Goal: Task Accomplishment & Management: Manage account settings

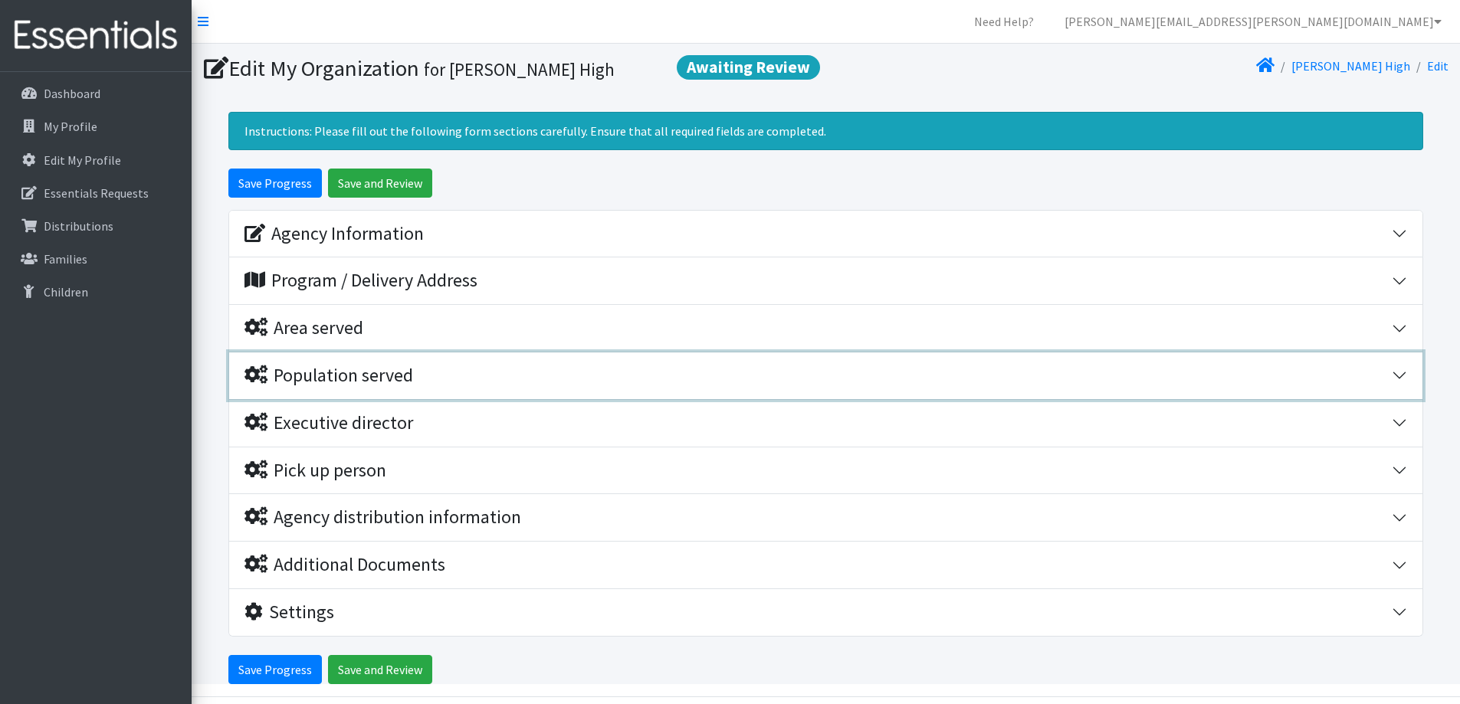
click at [325, 372] on div "Population served" at bounding box center [328, 376] width 169 height 22
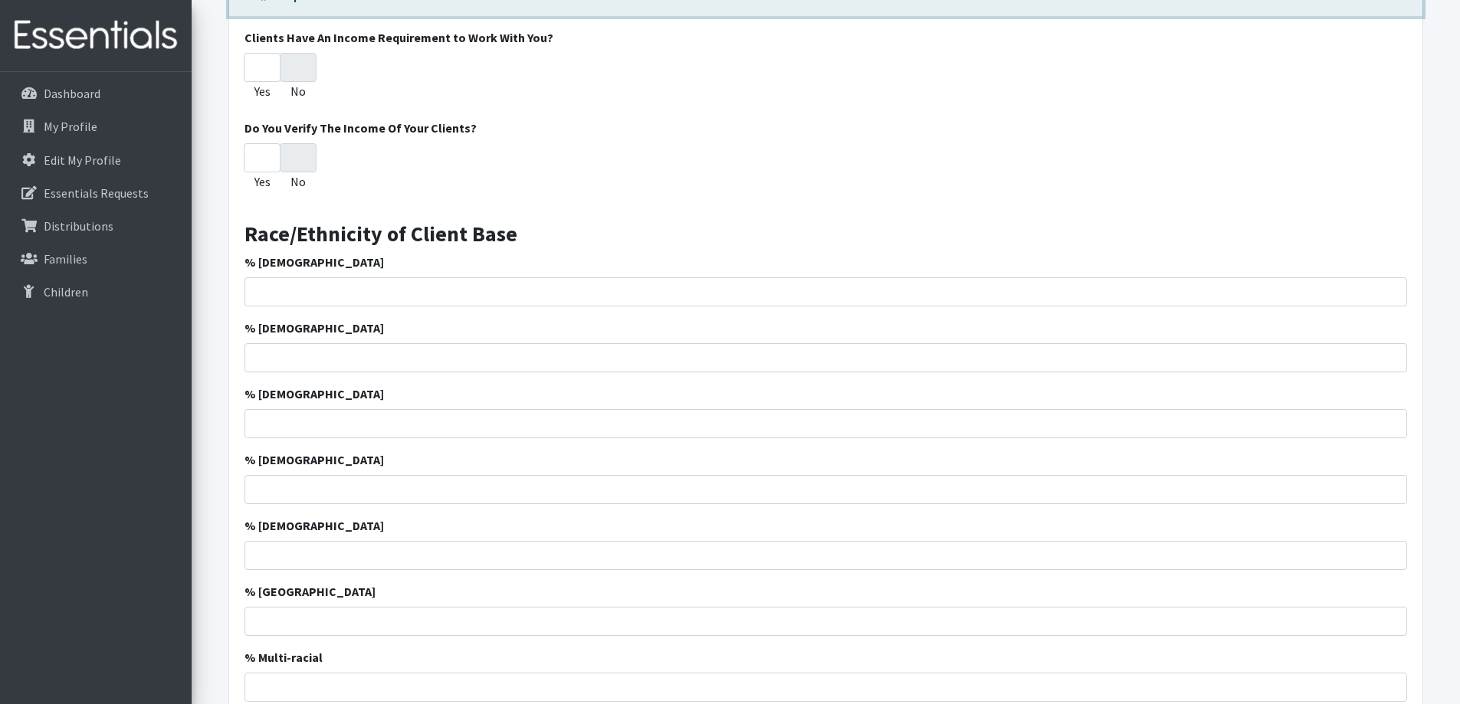
scroll to position [460, 0]
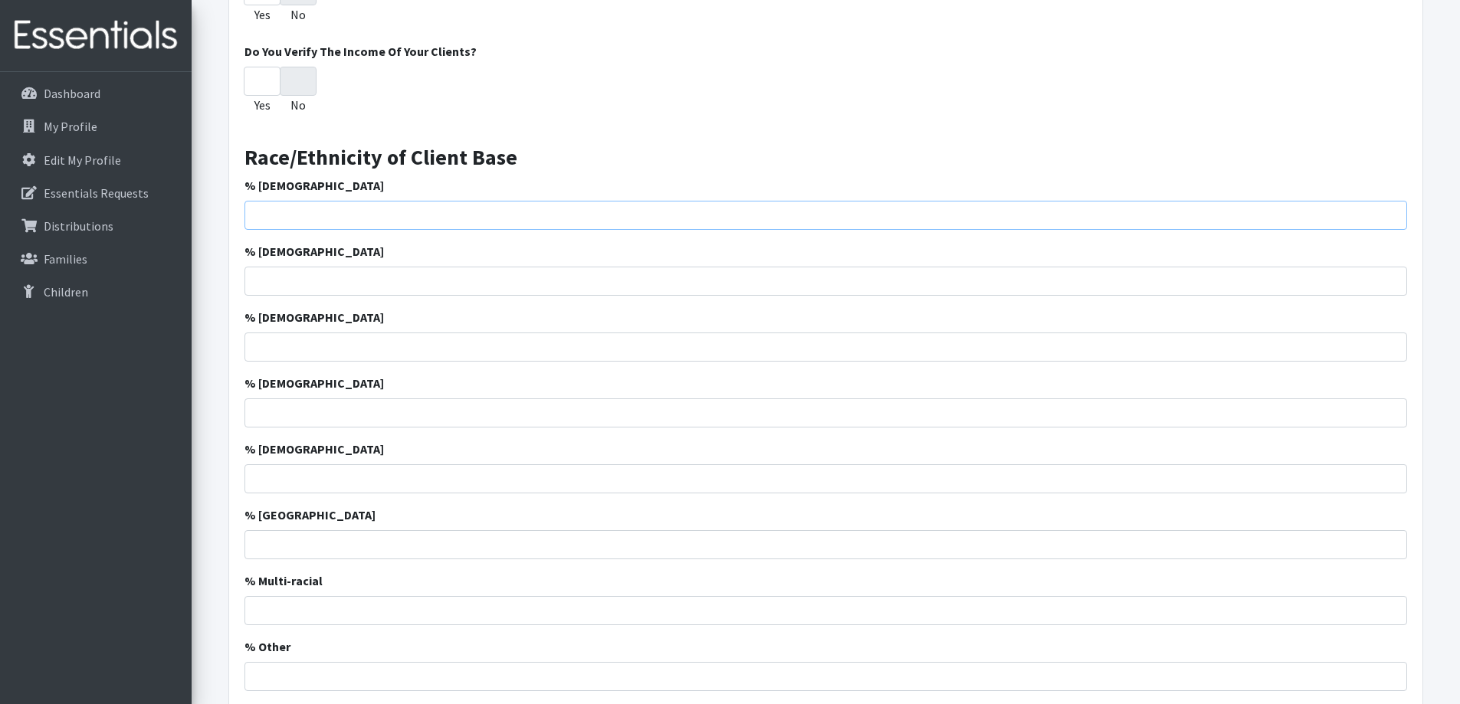
click at [323, 220] on input "% [DEMOGRAPHIC_DATA]" at bounding box center [825, 215] width 1162 height 29
click at [282, 213] on input "% [DEMOGRAPHIC_DATA]" at bounding box center [825, 215] width 1162 height 29
click at [264, 215] on input "% [DEMOGRAPHIC_DATA]" at bounding box center [825, 215] width 1162 height 29
click at [270, 185] on label "% African American" at bounding box center [313, 185] width 139 height 18
click at [270, 201] on input "% African American" at bounding box center [825, 215] width 1162 height 29
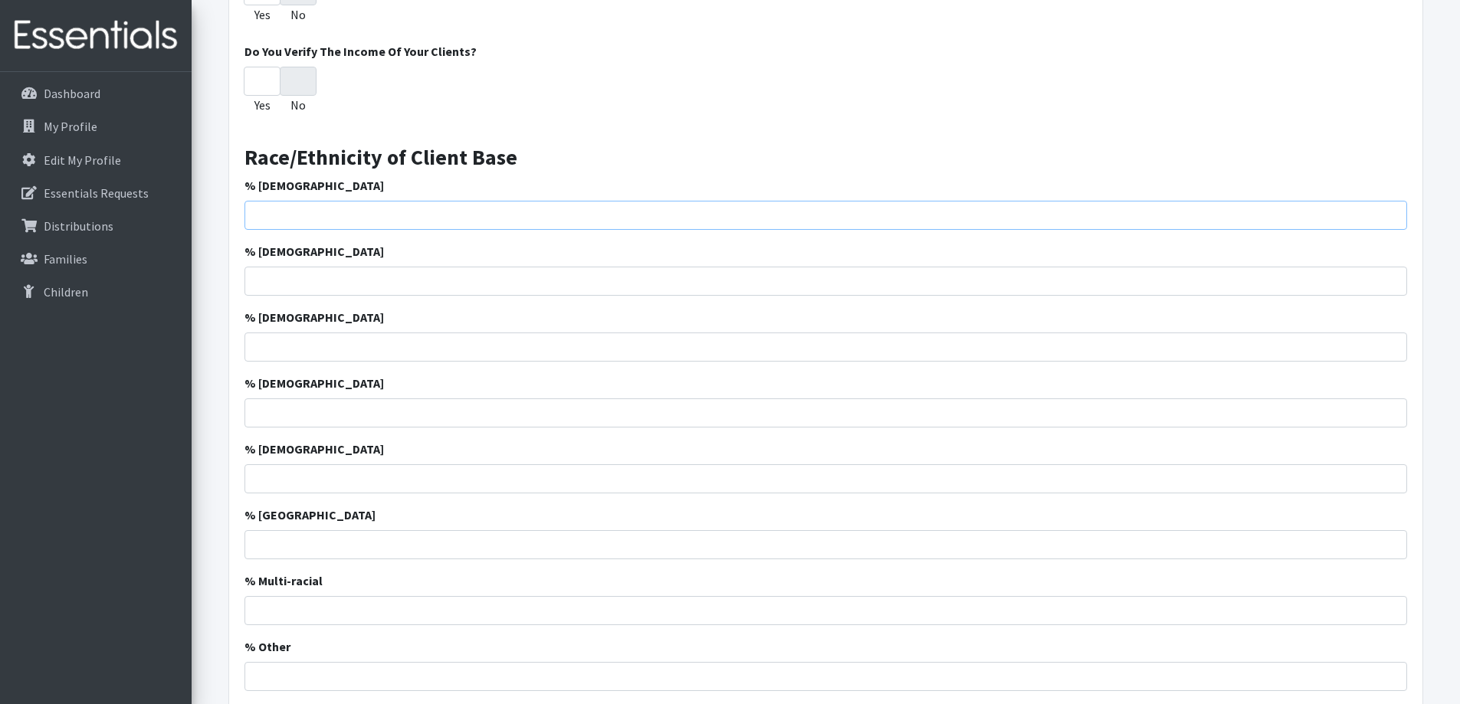
click at [264, 217] on input "% African American" at bounding box center [825, 215] width 1162 height 29
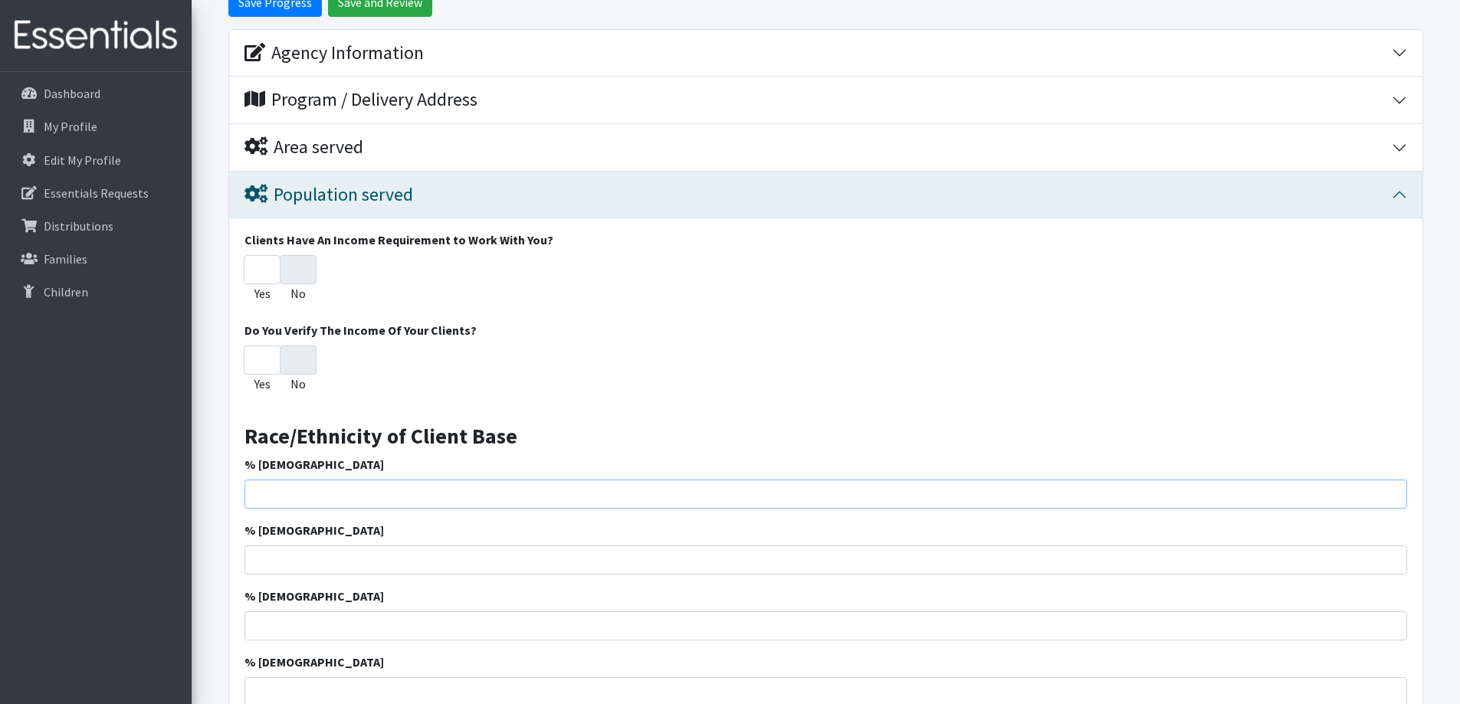
scroll to position [153, 0]
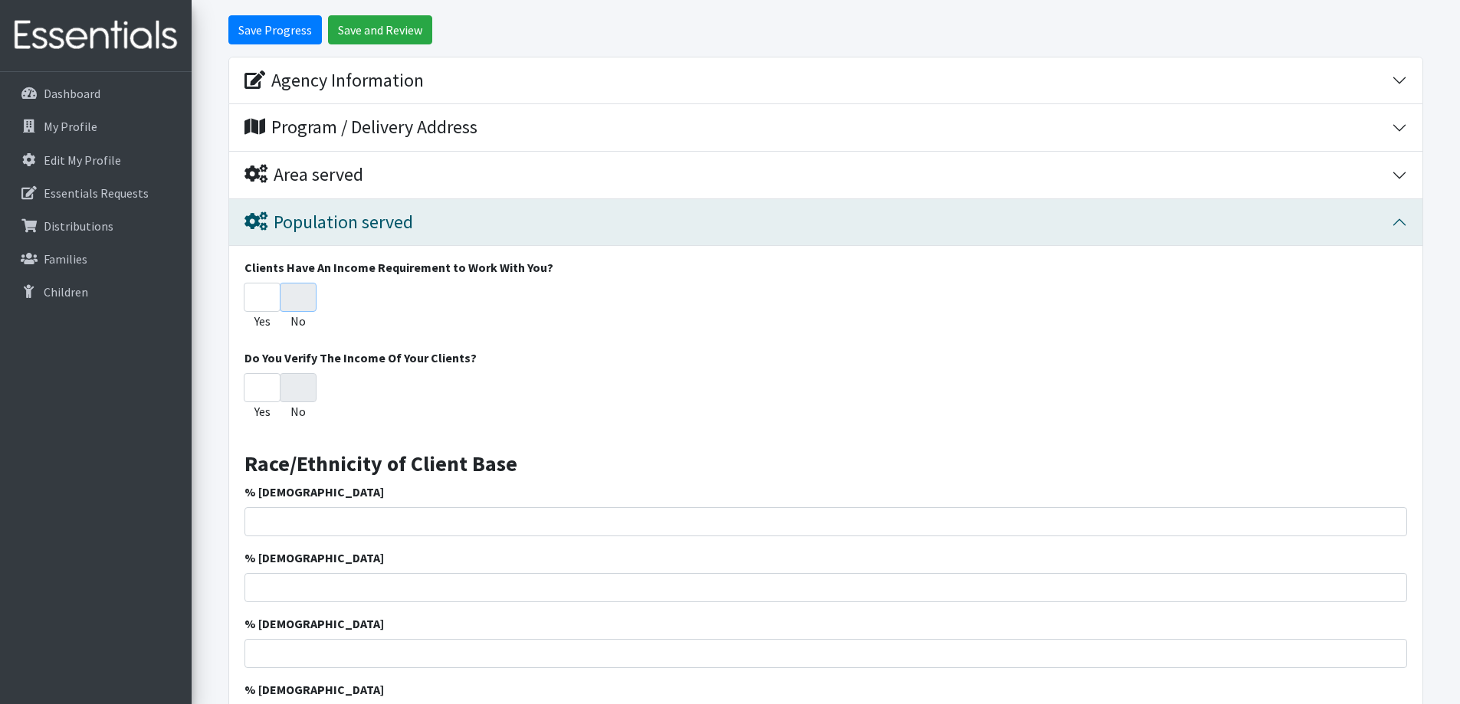
click at [297, 294] on input "No" at bounding box center [298, 297] width 37 height 29
click at [297, 389] on input "No" at bounding box center [298, 387] width 37 height 29
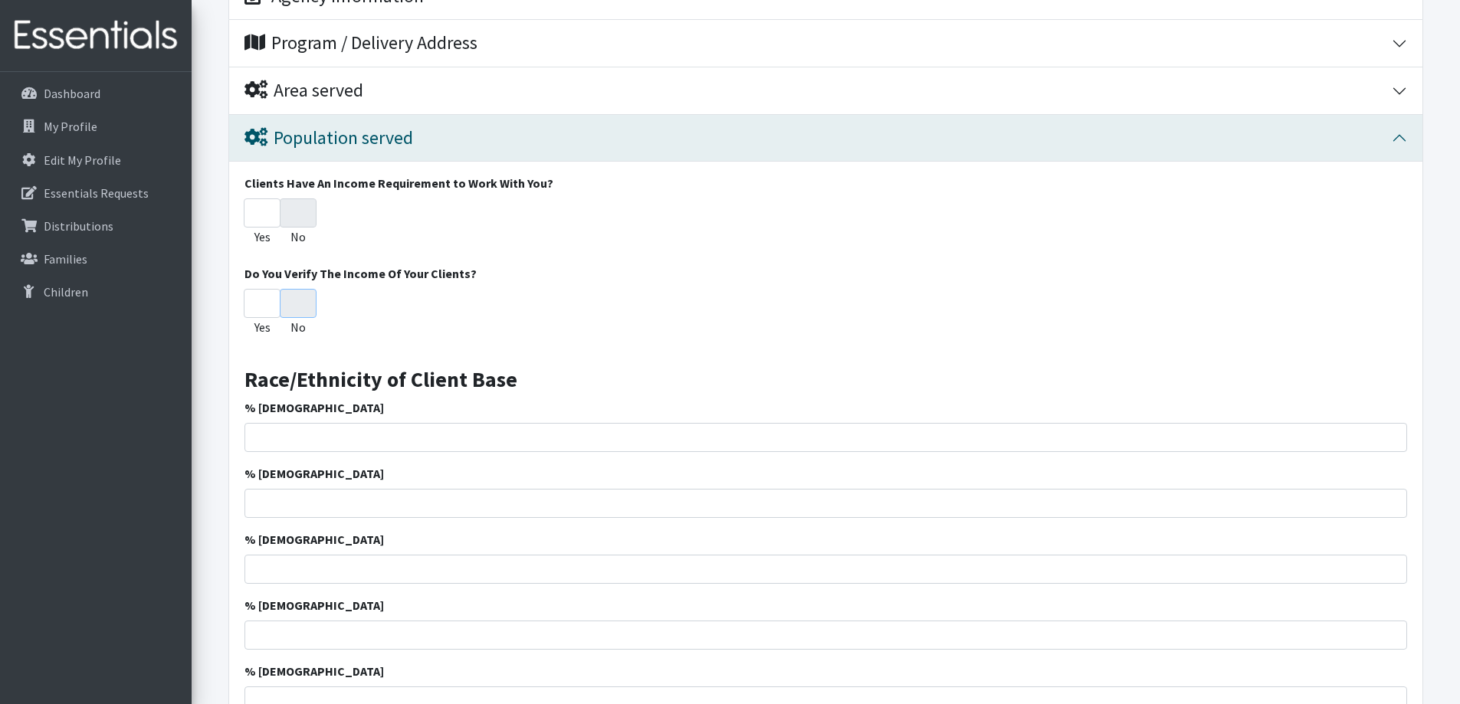
scroll to position [383, 0]
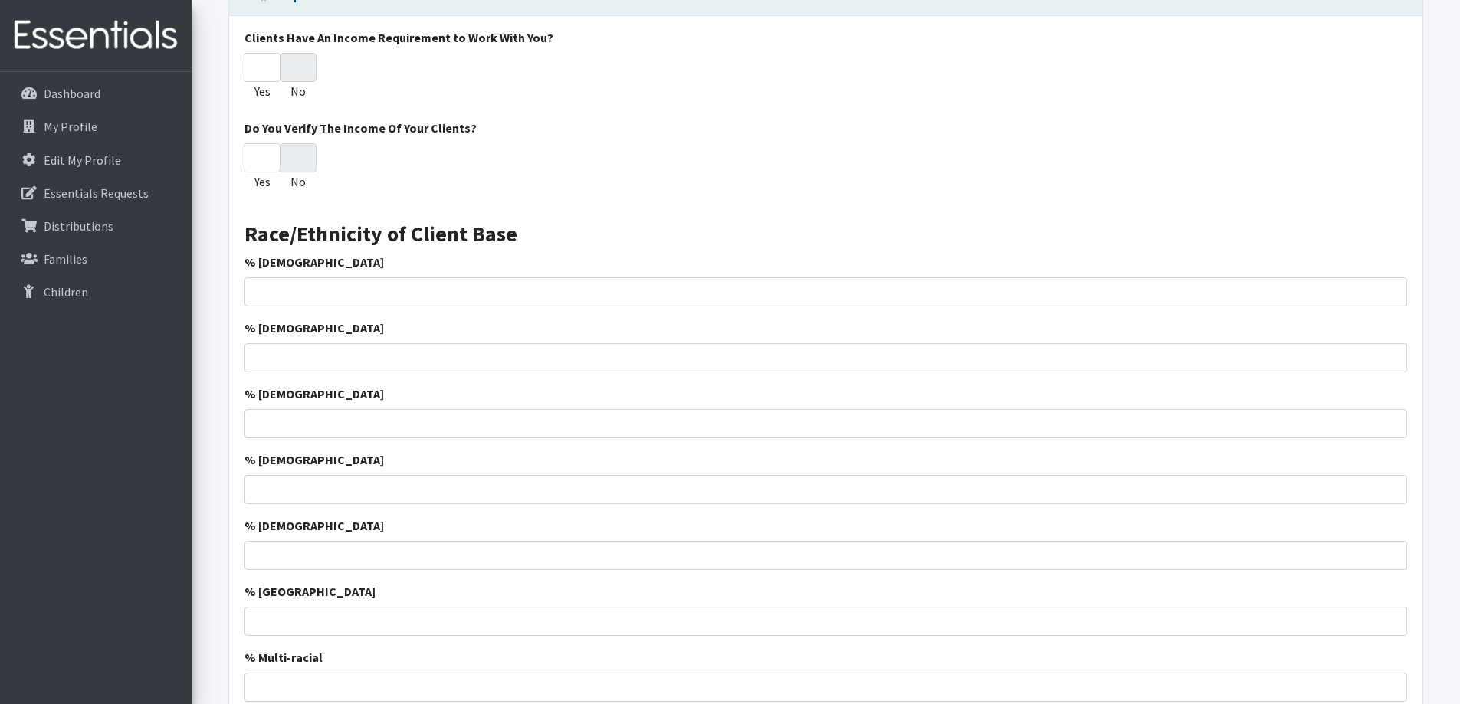
click at [401, 389] on div "% Hispanic" at bounding box center [825, 412] width 1162 height 54
click at [397, 433] on input "% Hispanic" at bounding box center [825, 423] width 1162 height 29
click at [397, 433] on input "% [DEMOGRAPHIC_DATA]" at bounding box center [825, 423] width 1162 height 29
click at [397, 433] on input "% Hispanic" at bounding box center [825, 423] width 1162 height 29
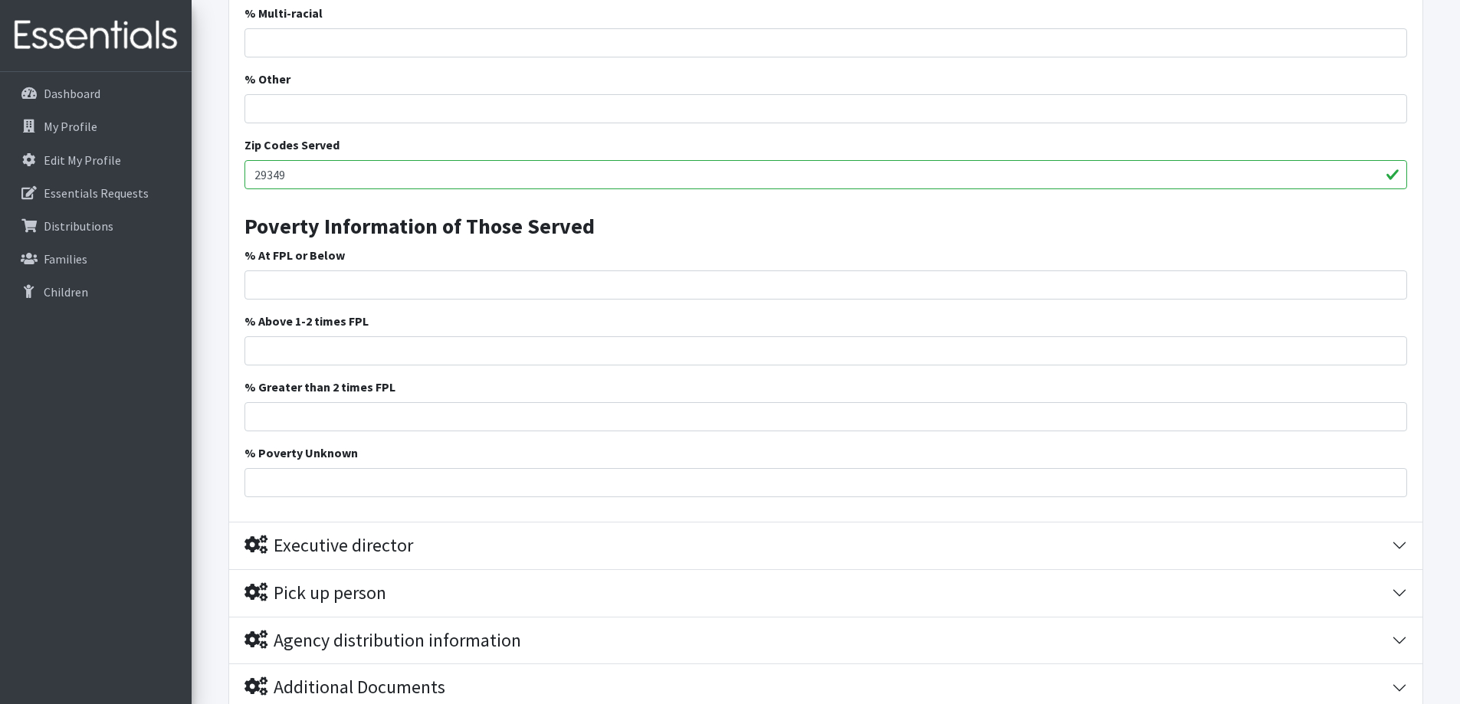
scroll to position [1073, 0]
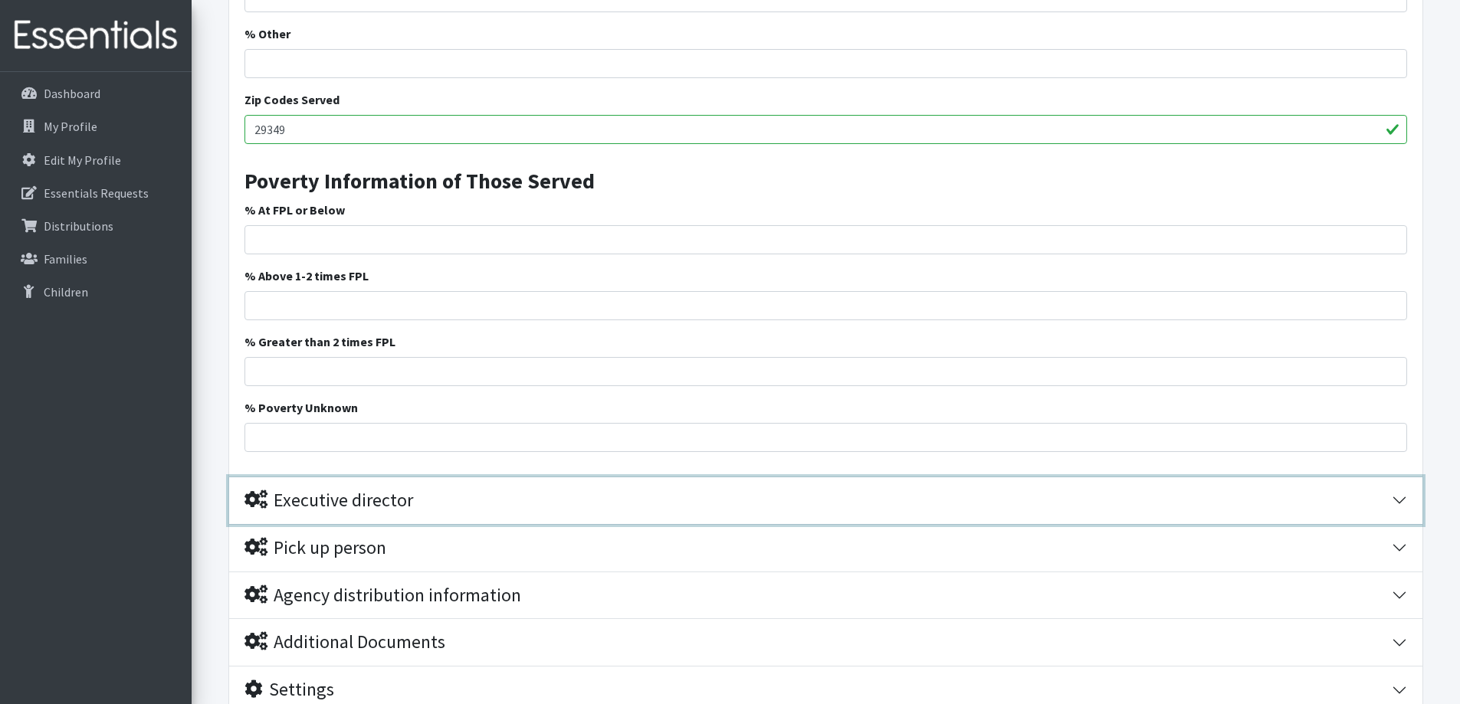
click at [369, 497] on div "Executive director" at bounding box center [328, 501] width 169 height 22
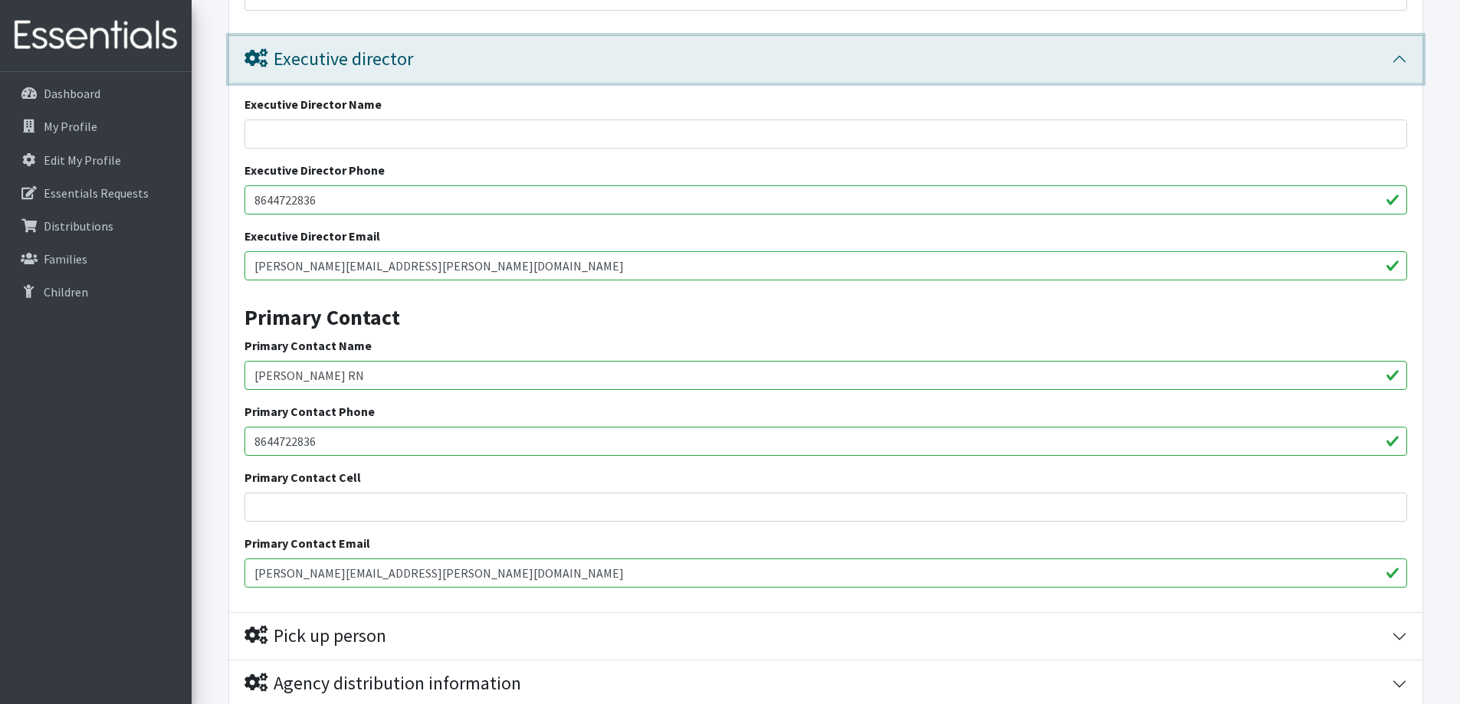
scroll to position [1730, 0]
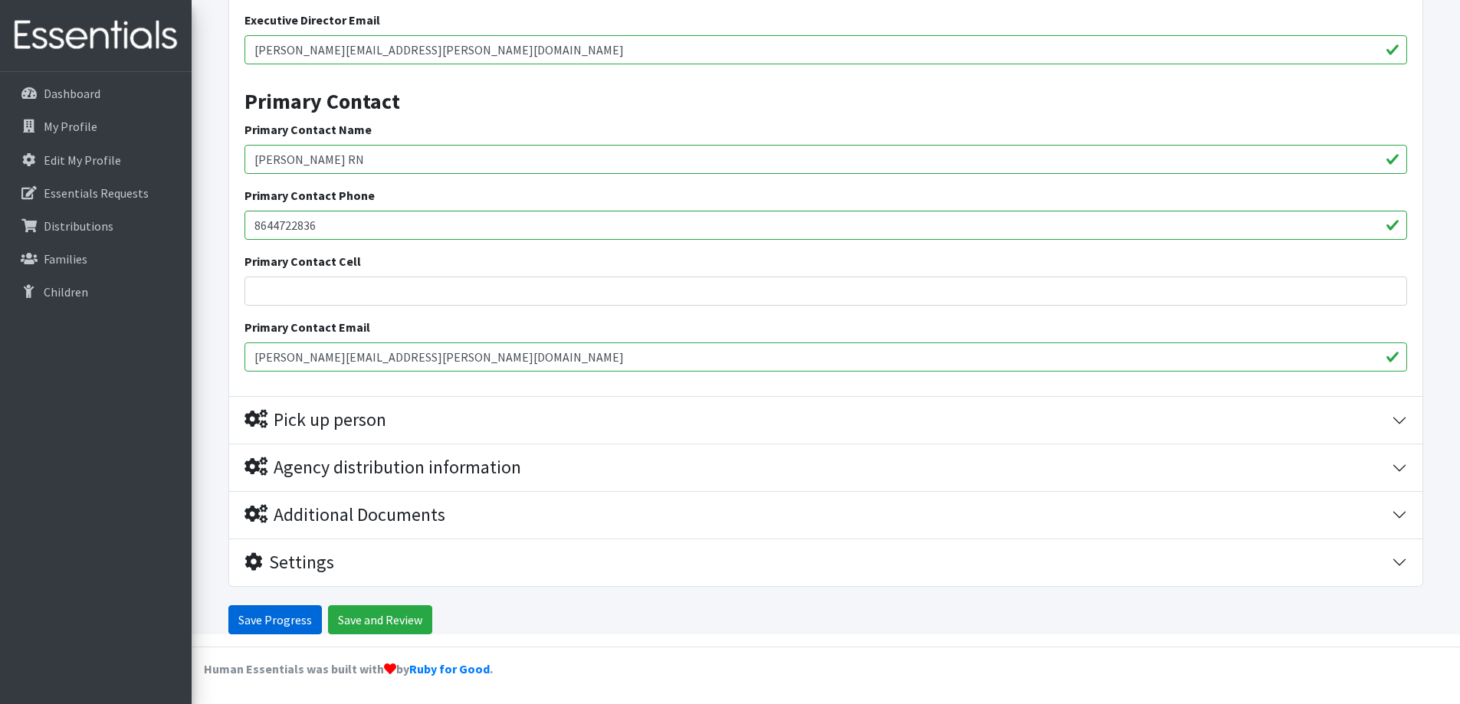
click at [280, 617] on input "Save Progress" at bounding box center [274, 619] width 93 height 29
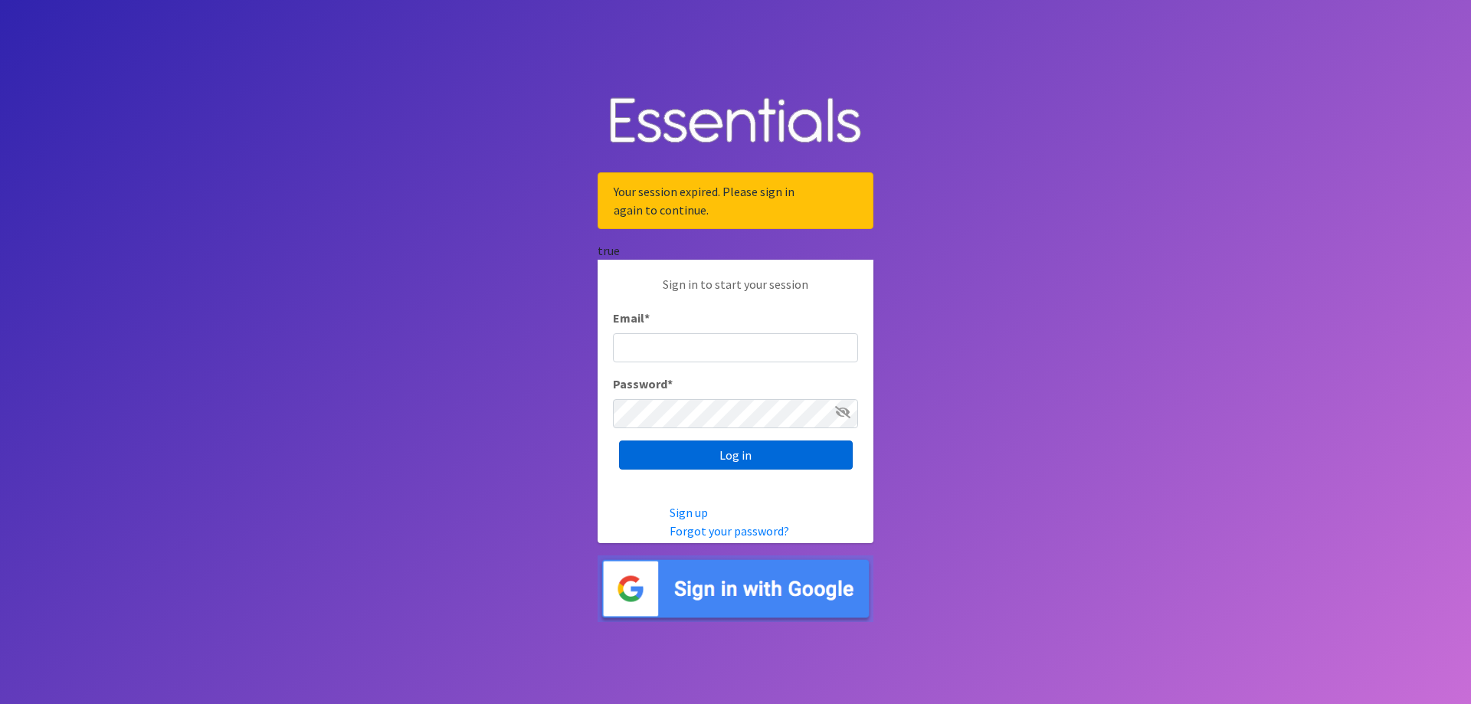
click at [732, 455] on input "Log in" at bounding box center [736, 455] width 234 height 29
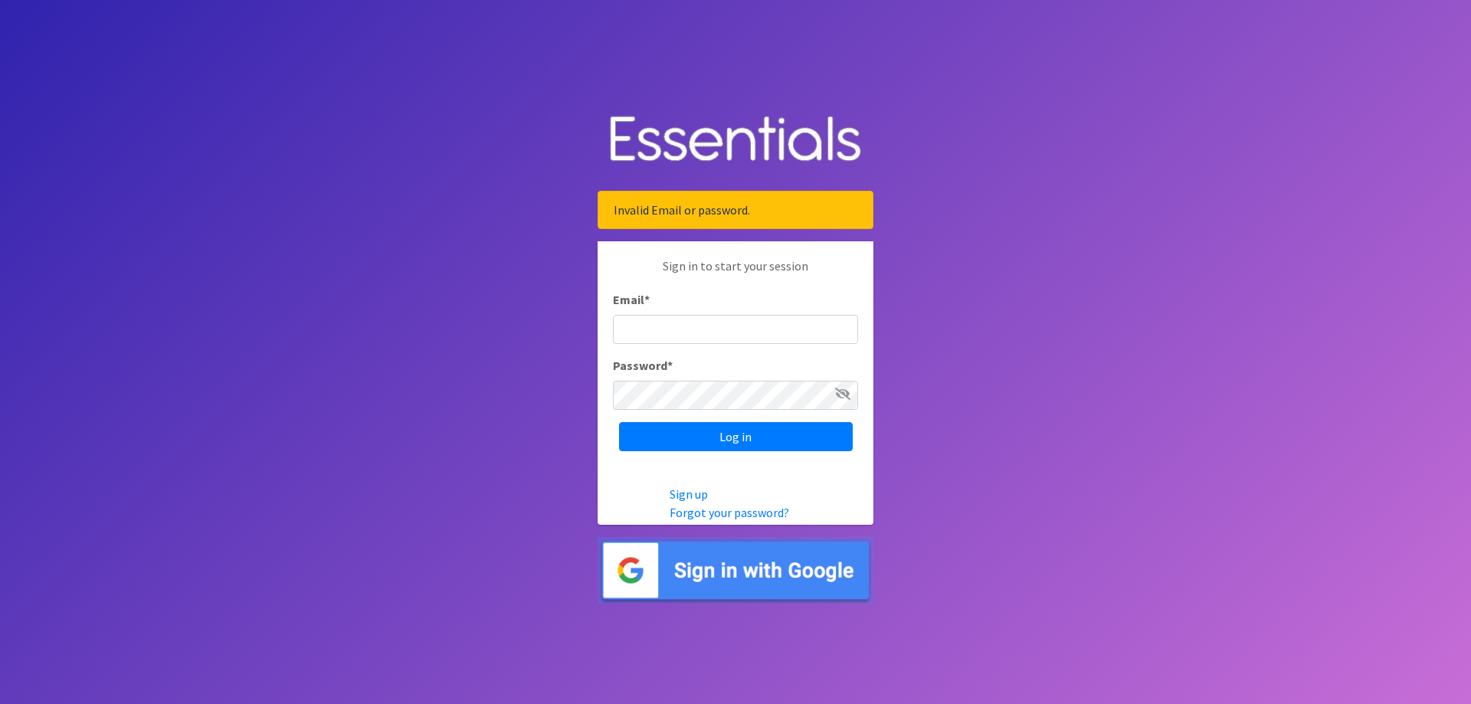
click at [643, 323] on input "Email *" at bounding box center [735, 329] width 245 height 29
type input "[PERSON_NAME][EMAIL_ADDRESS][PERSON_NAME][DOMAIN_NAME]"
click at [734, 438] on input "Log in" at bounding box center [736, 436] width 234 height 29
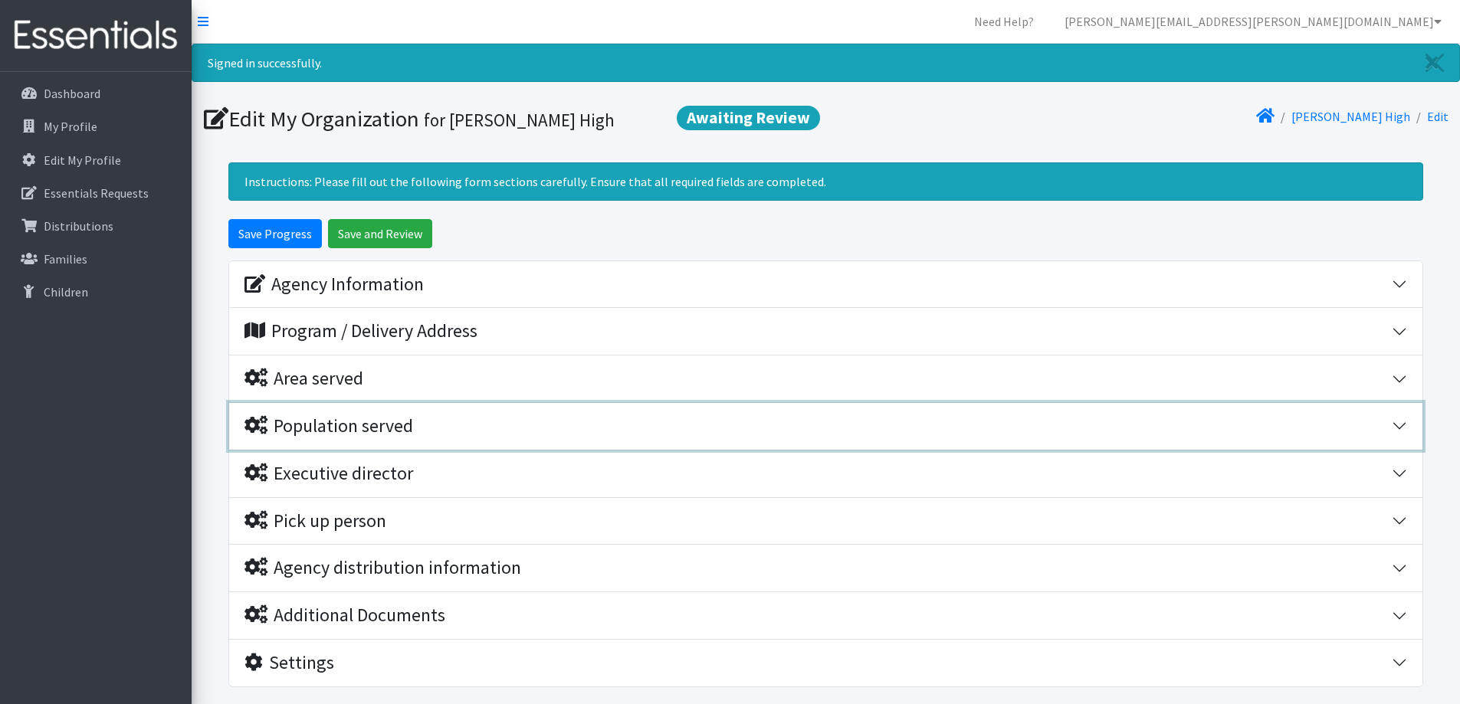
click at [335, 426] on div "Population served" at bounding box center [328, 426] width 169 height 22
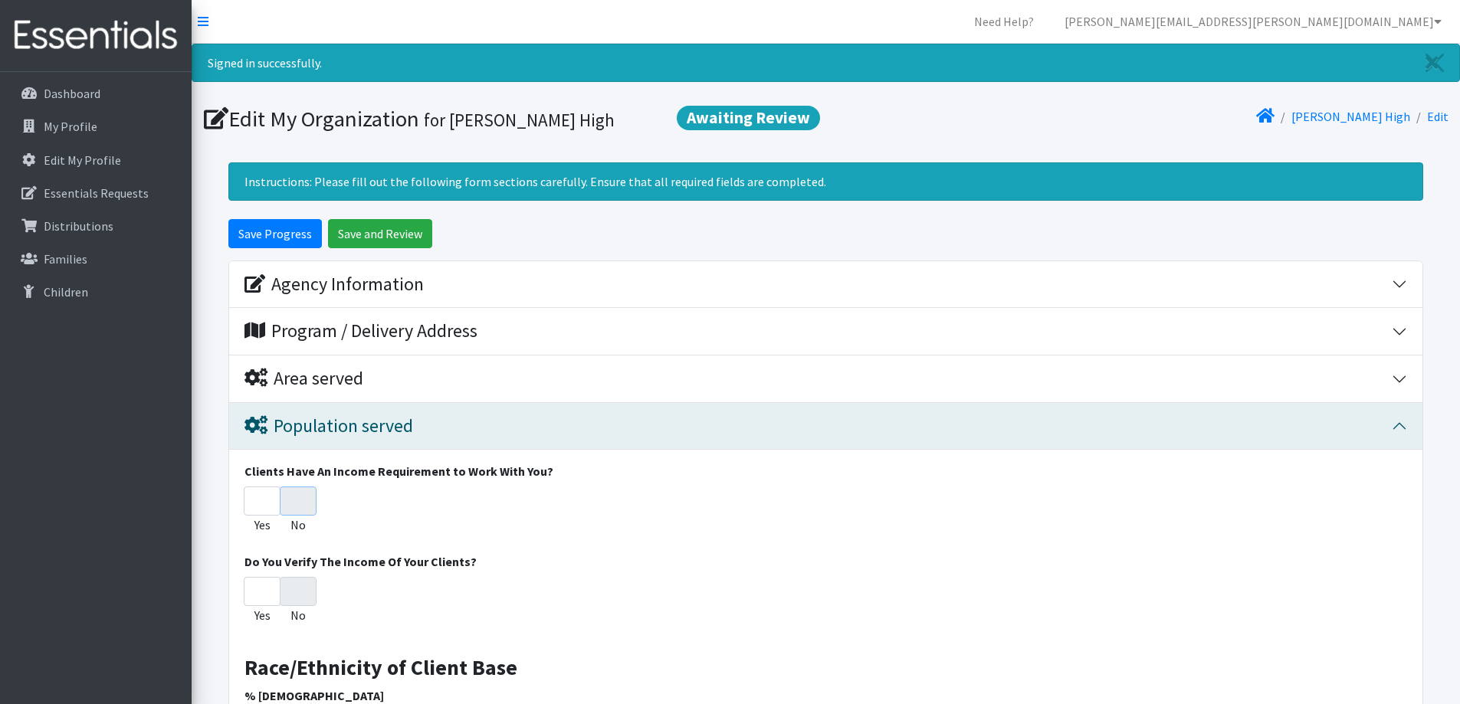
click at [297, 503] on input "No" at bounding box center [298, 501] width 37 height 29
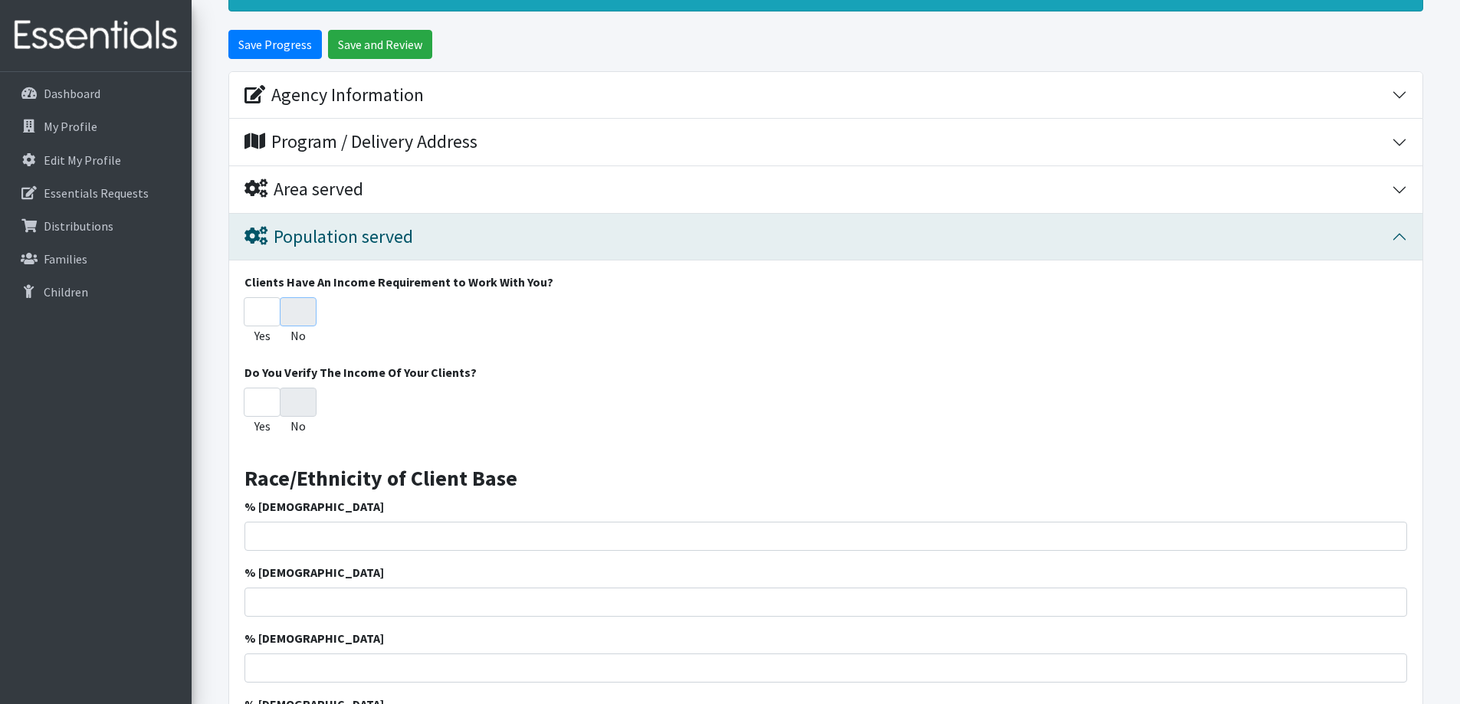
scroll to position [230, 0]
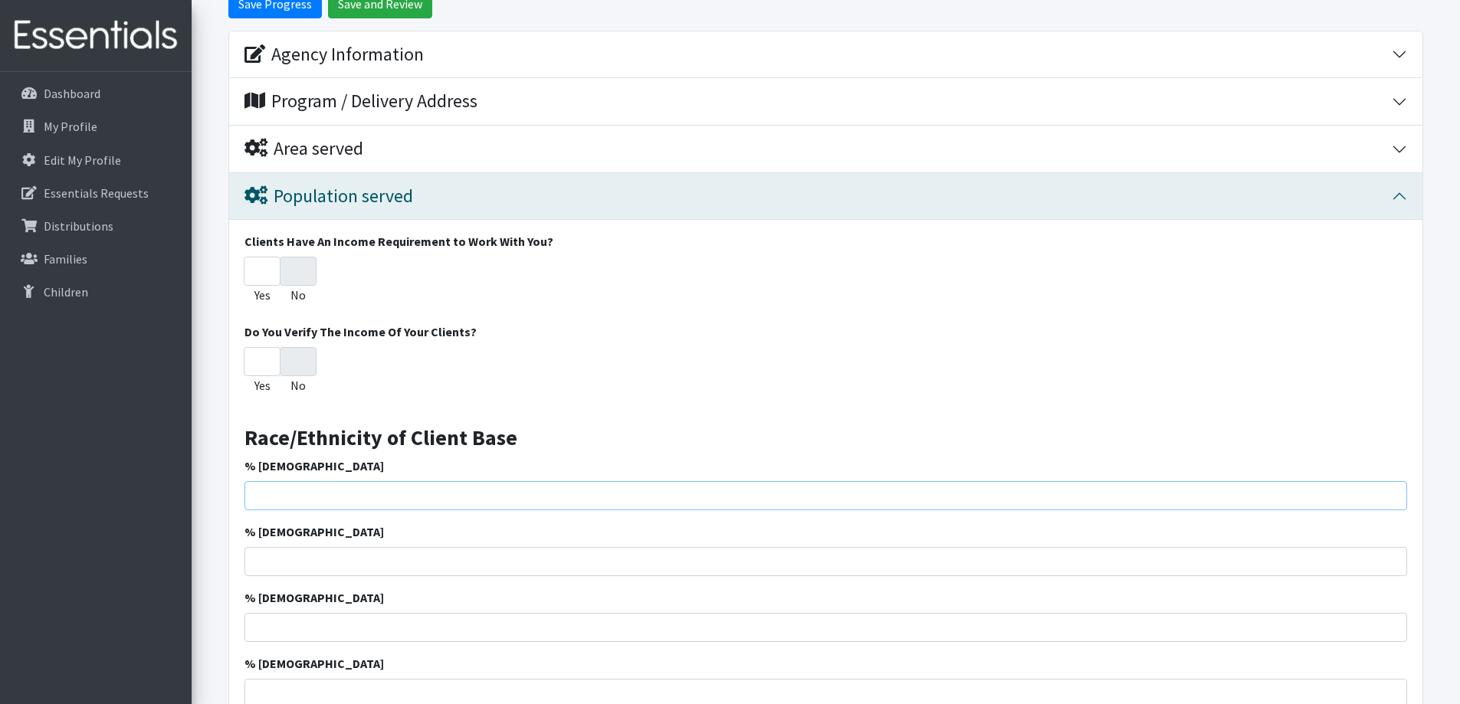
click at [352, 496] on input "% [DEMOGRAPHIC_DATA]" at bounding box center [825, 495] width 1162 height 29
click at [265, 497] on input "% [DEMOGRAPHIC_DATA]" at bounding box center [825, 495] width 1162 height 29
click at [275, 501] on input "% [DEMOGRAPHIC_DATA]" at bounding box center [825, 495] width 1162 height 29
type input "9.1"
click at [307, 555] on input "% [DEMOGRAPHIC_DATA]" at bounding box center [825, 561] width 1162 height 29
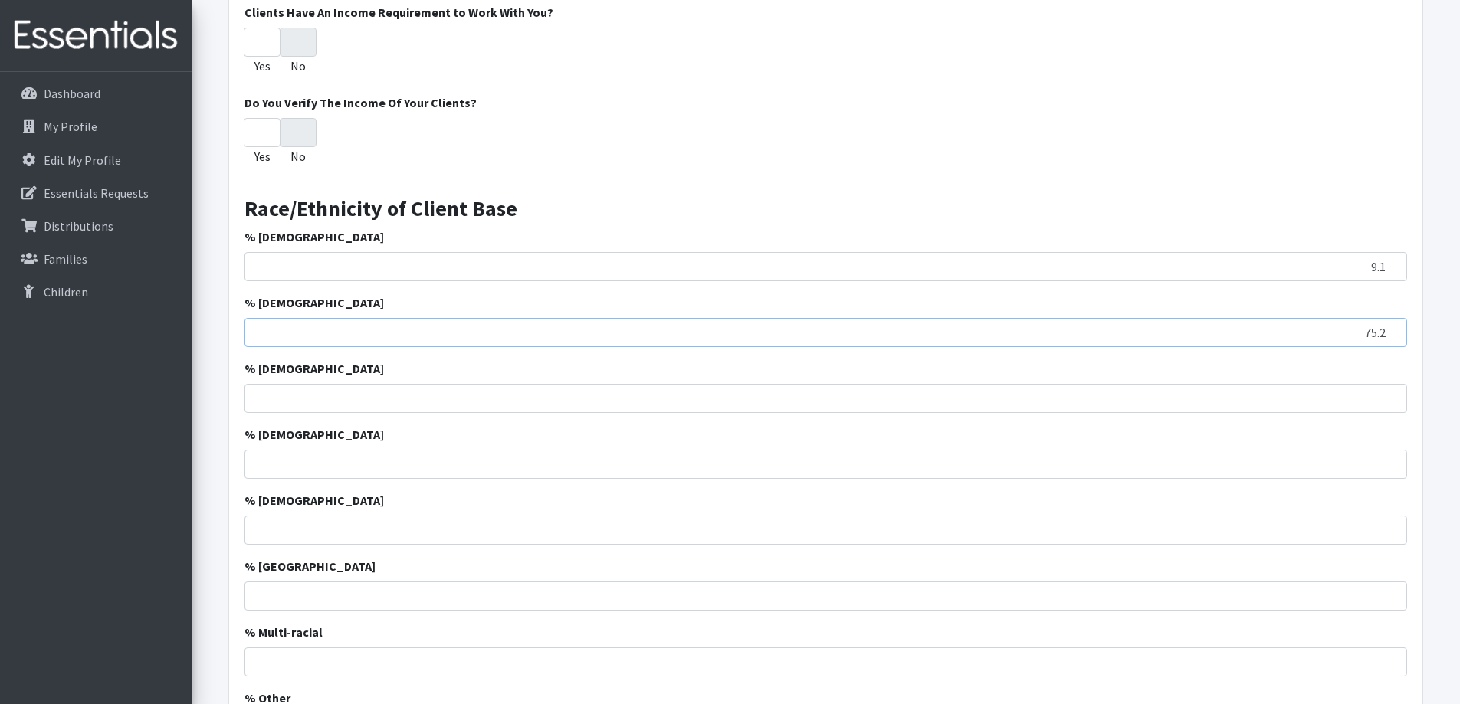
scroll to position [460, 0]
type input "75.2"
click at [892, 392] on input "% Hispanic" at bounding box center [825, 397] width 1162 height 29
type input "9.2"
click at [883, 466] on input "% Asian" at bounding box center [825, 463] width 1162 height 29
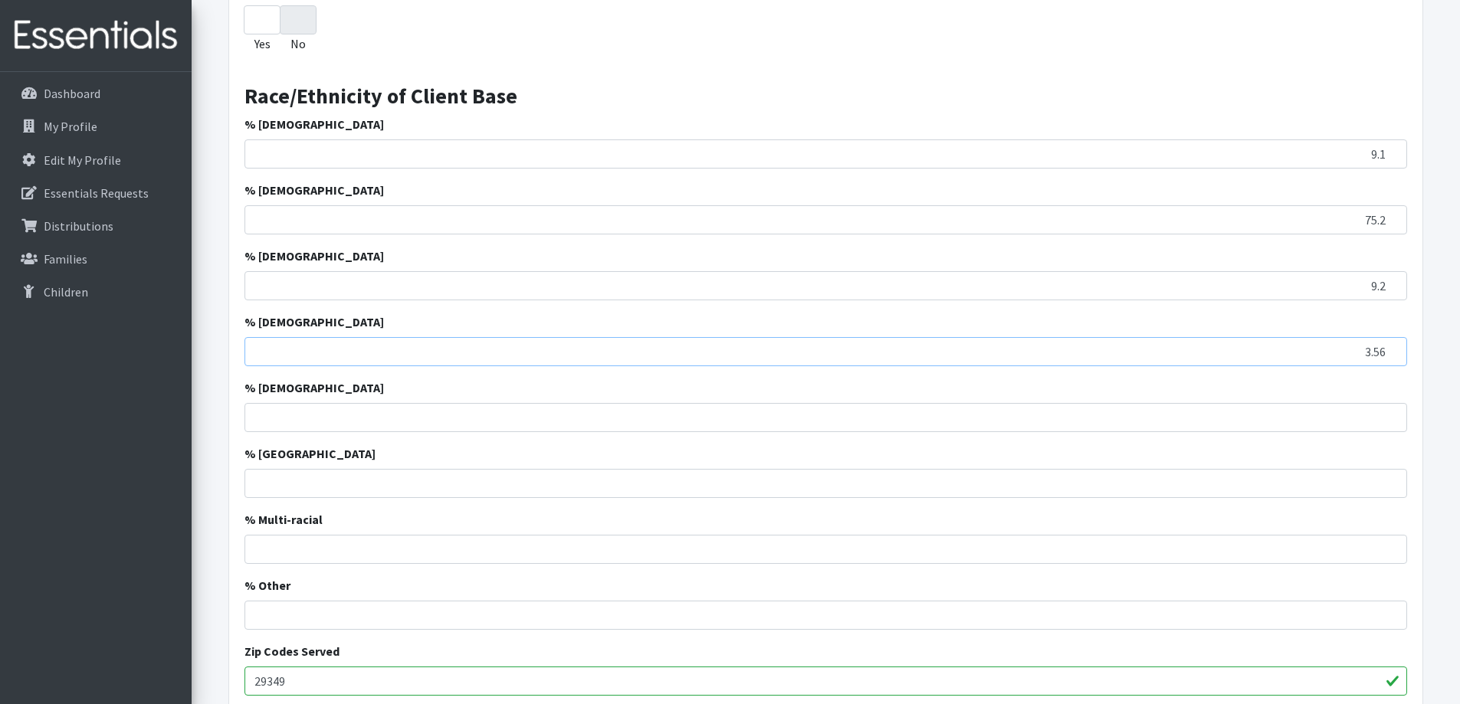
scroll to position [613, 0]
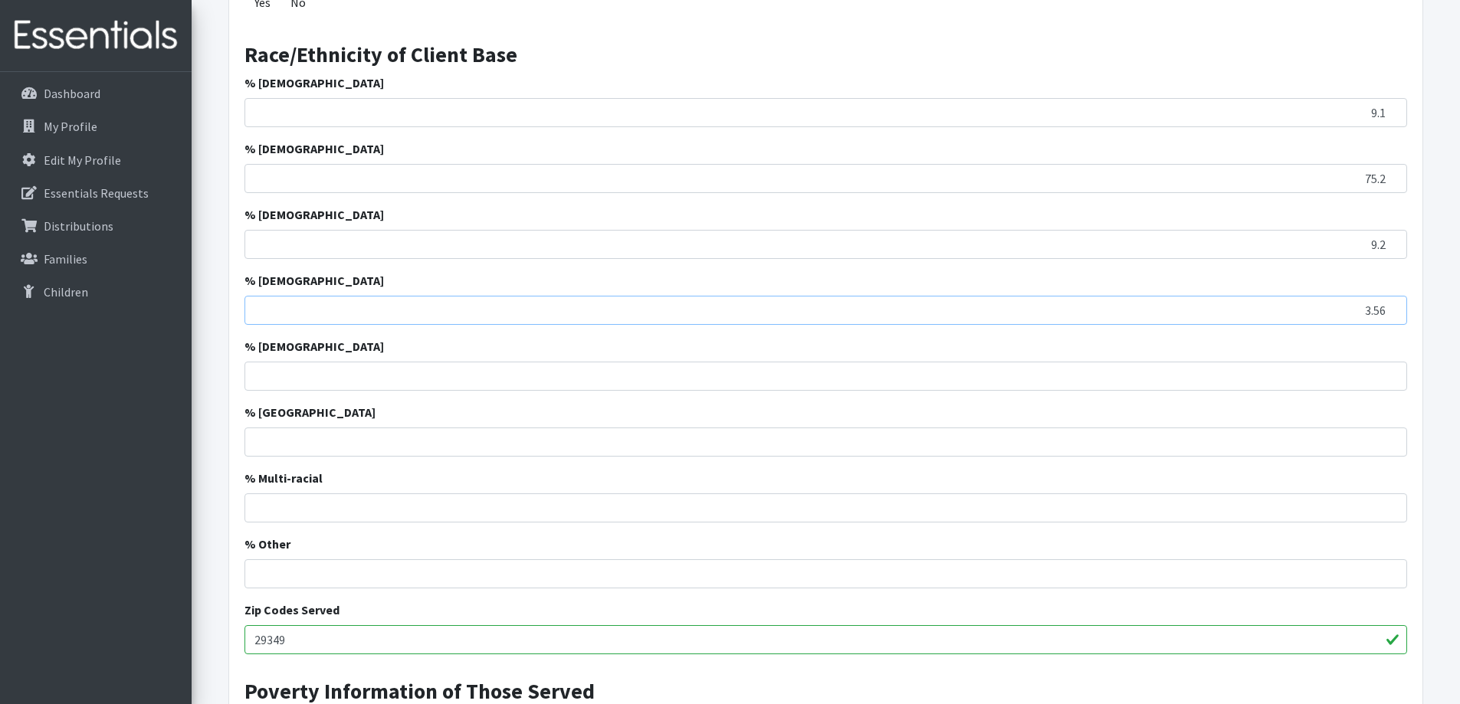
type input "3.56"
click at [880, 507] on input "% Multi-racial" at bounding box center [825, 507] width 1162 height 29
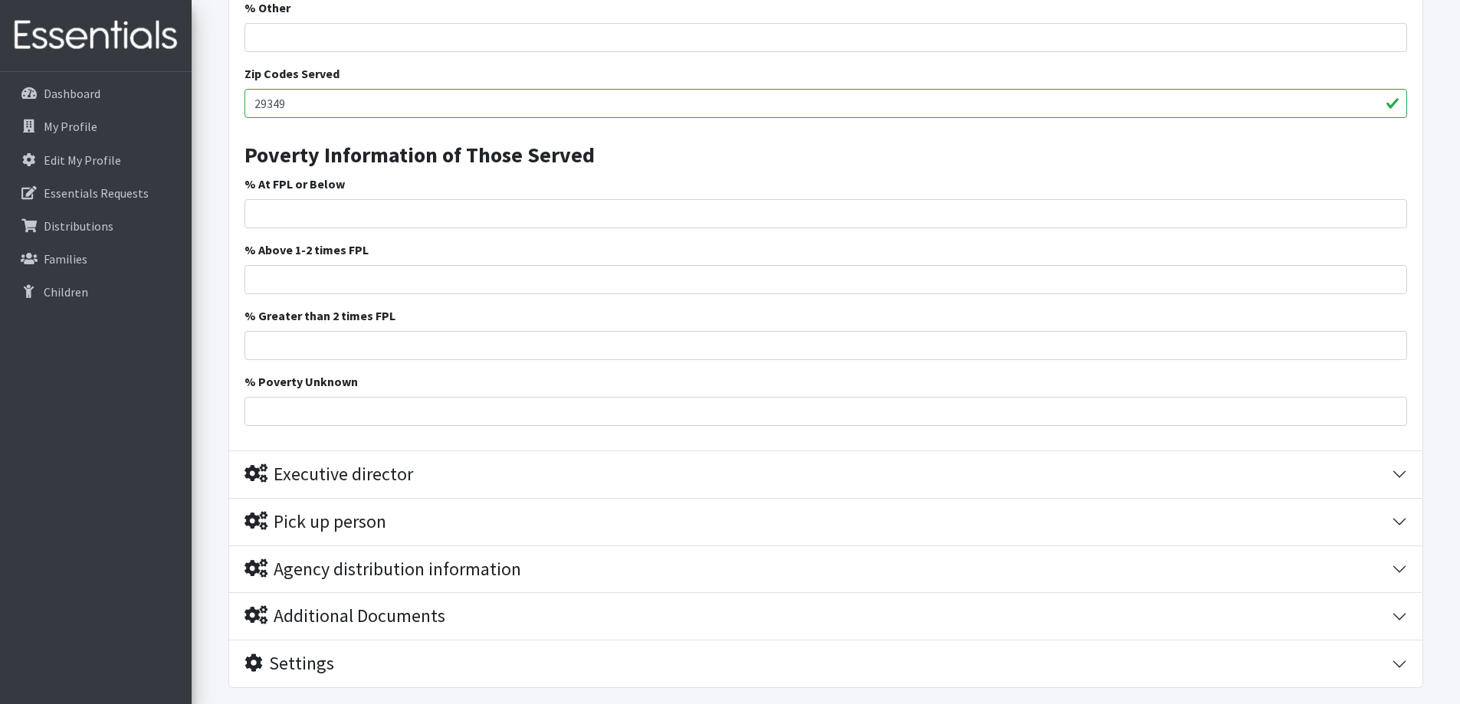
scroll to position [1226, 0]
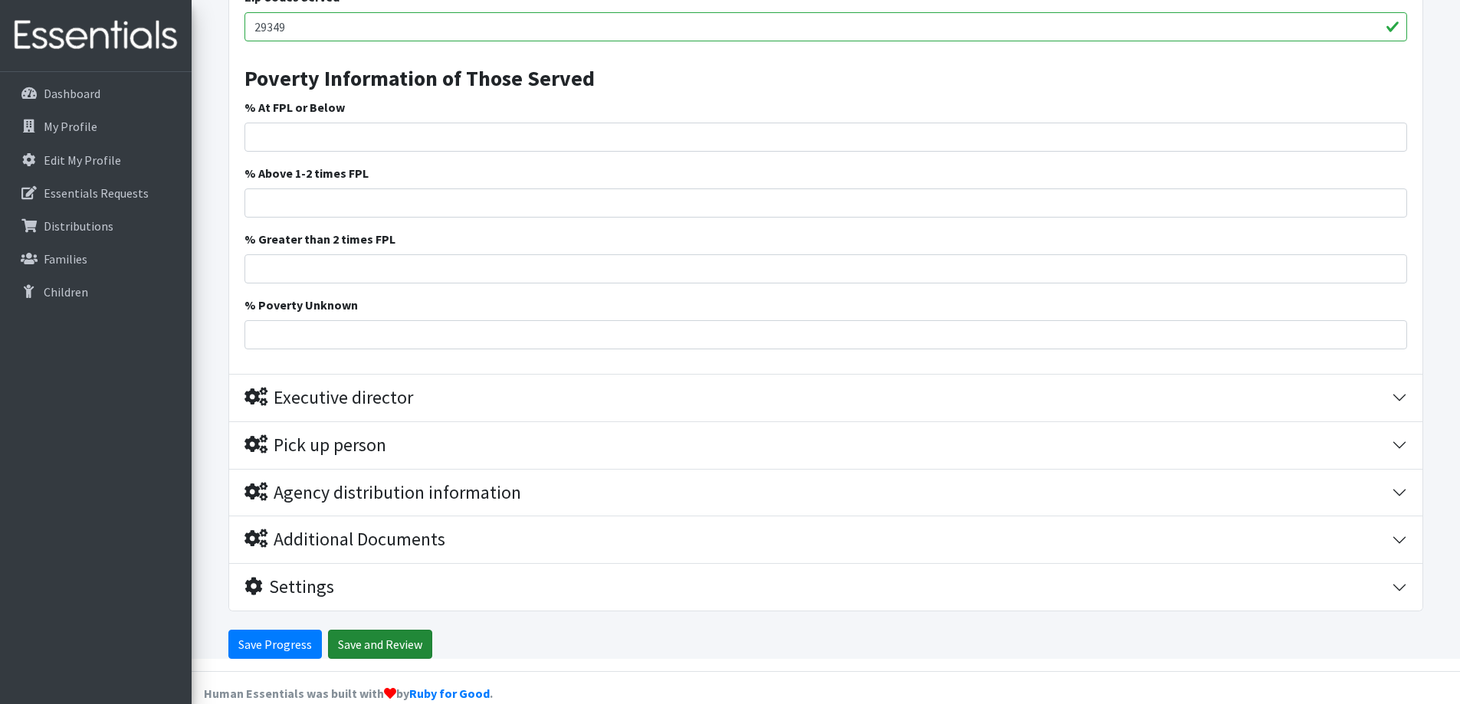
type input "3.0"
click at [350, 642] on input "Save and Review" at bounding box center [380, 644] width 104 height 29
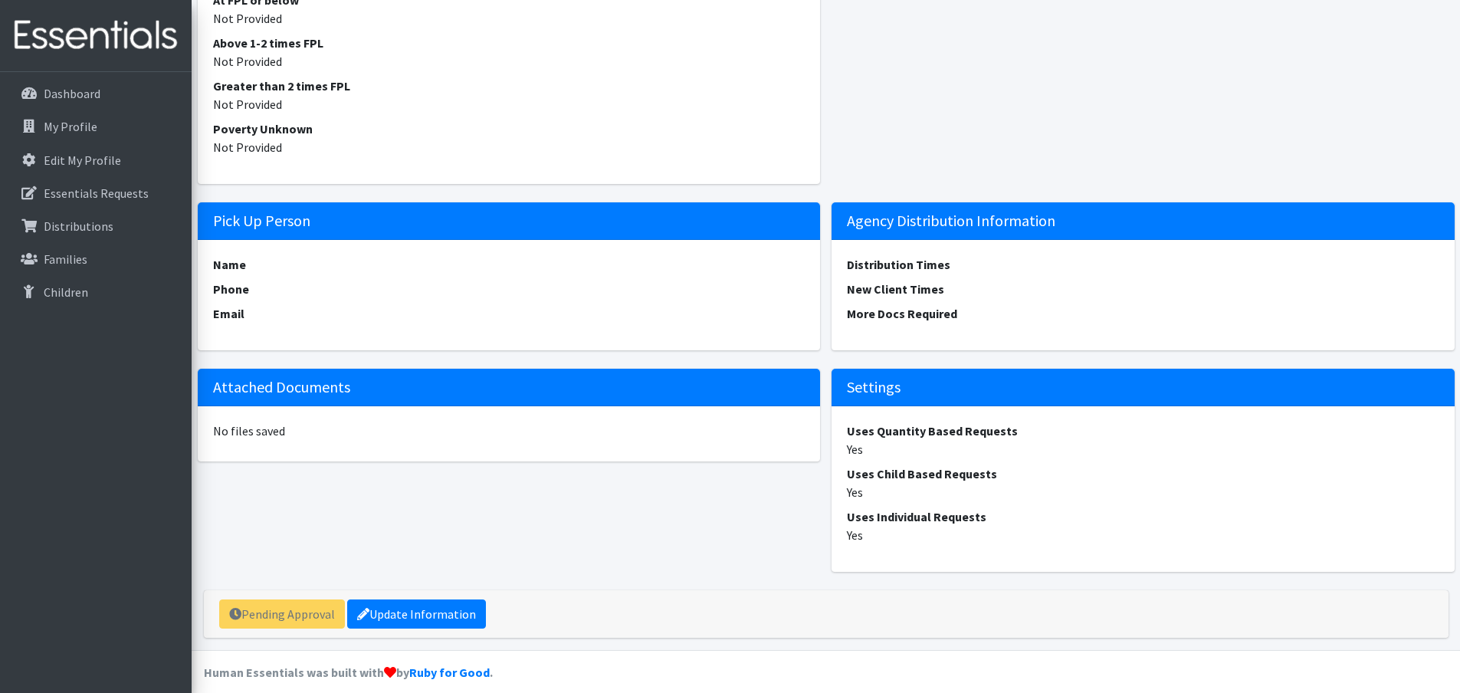
scroll to position [1254, 0]
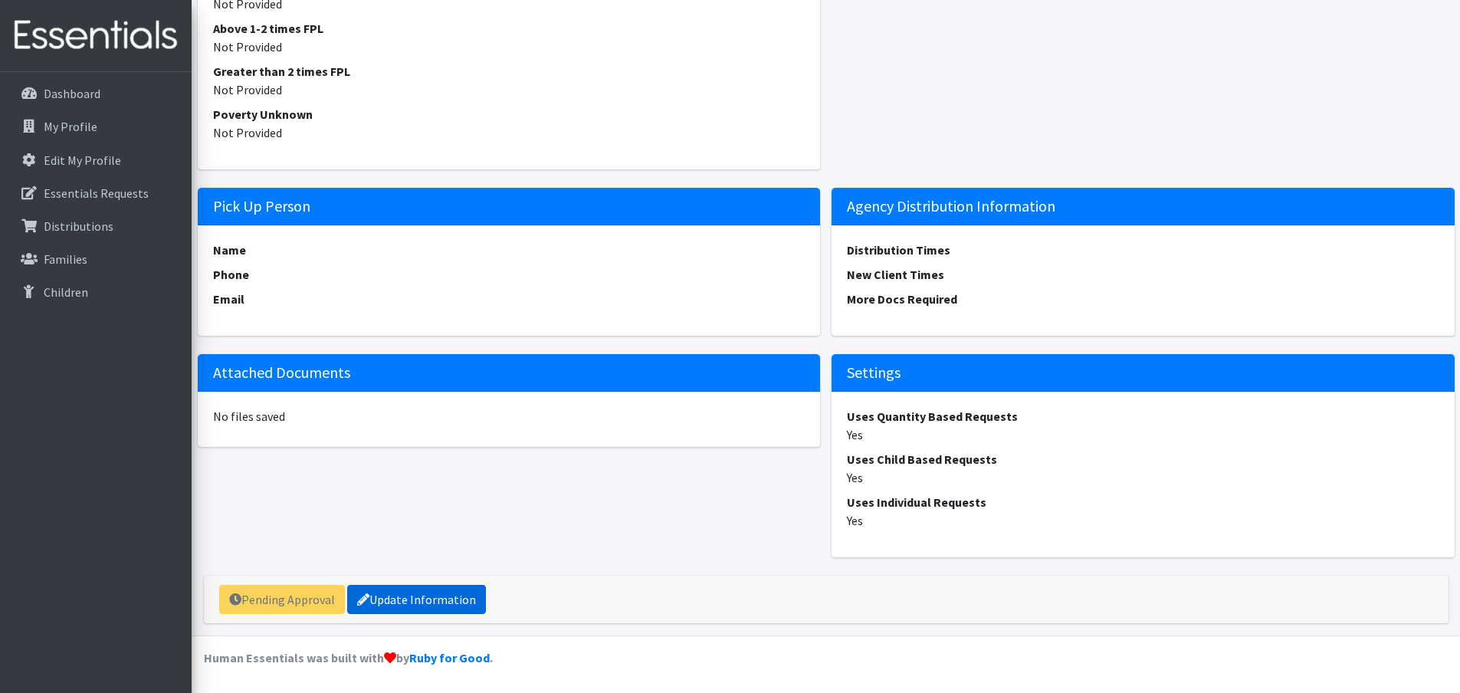
click at [413, 597] on link "Update Information" at bounding box center [416, 599] width 139 height 29
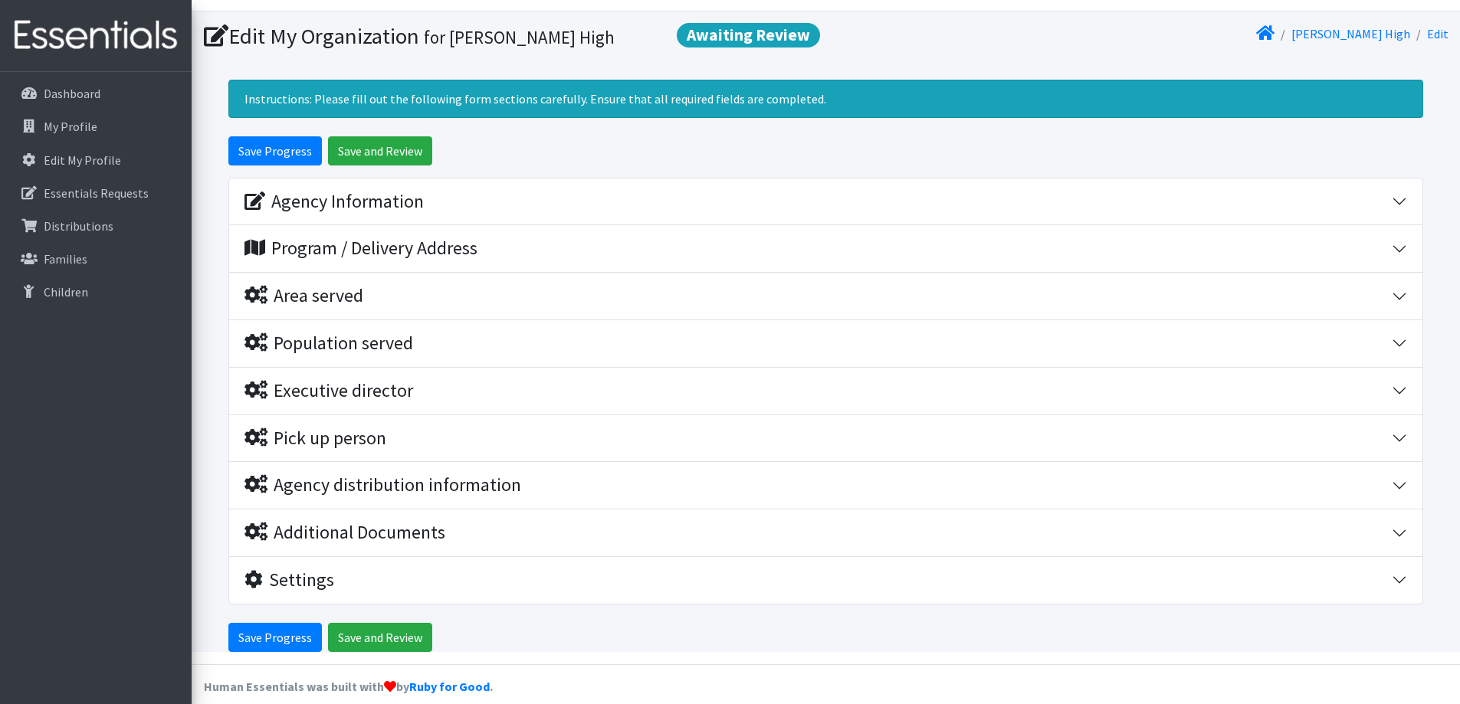
scroll to position [50, 0]
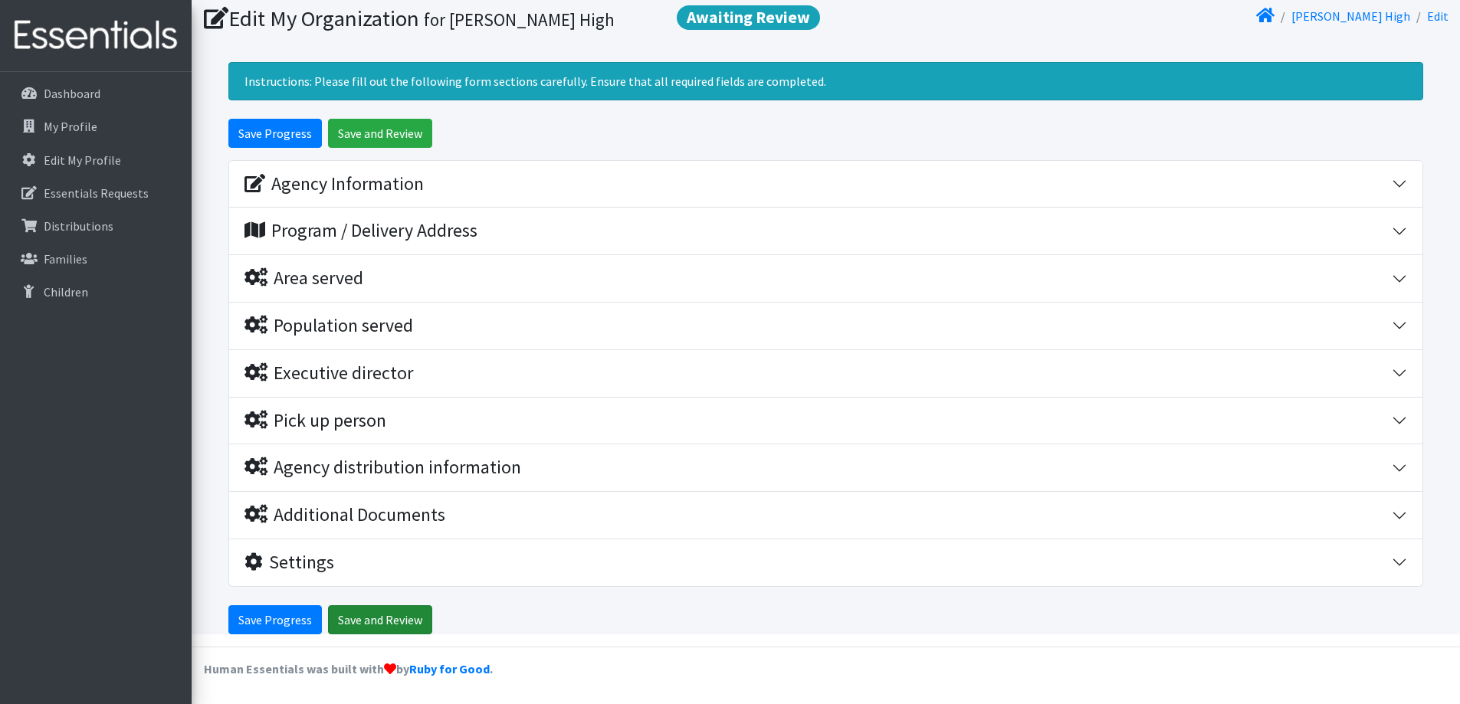
click at [370, 614] on input "Save and Review" at bounding box center [380, 619] width 104 height 29
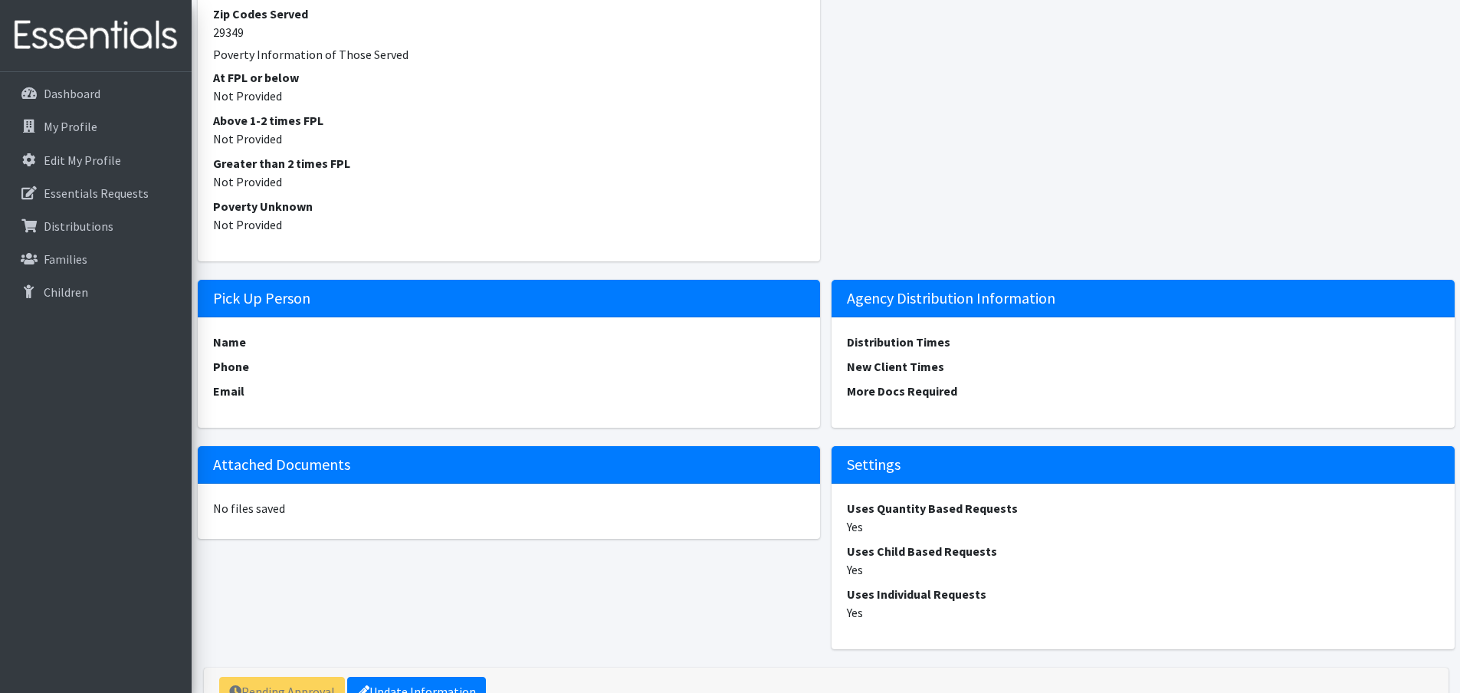
scroll to position [1254, 0]
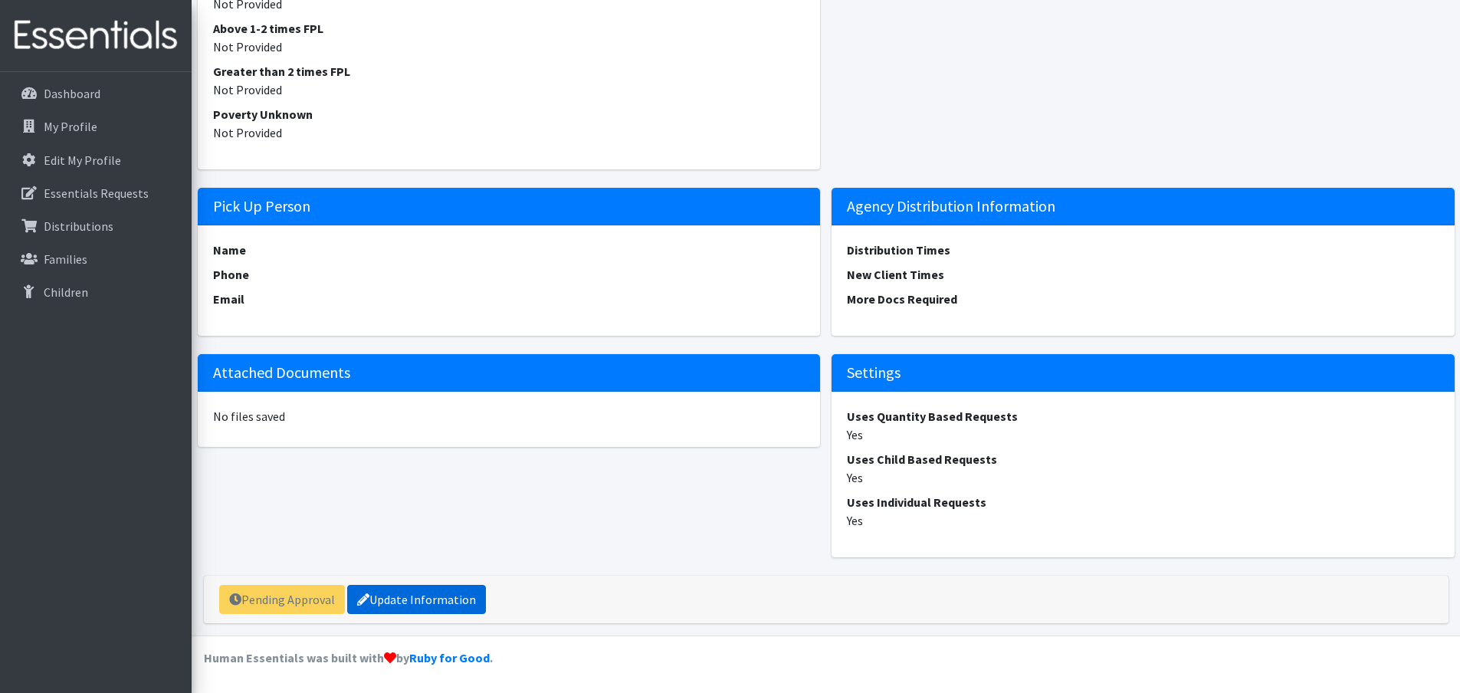
click at [411, 598] on link "Update Information" at bounding box center [416, 599] width 139 height 29
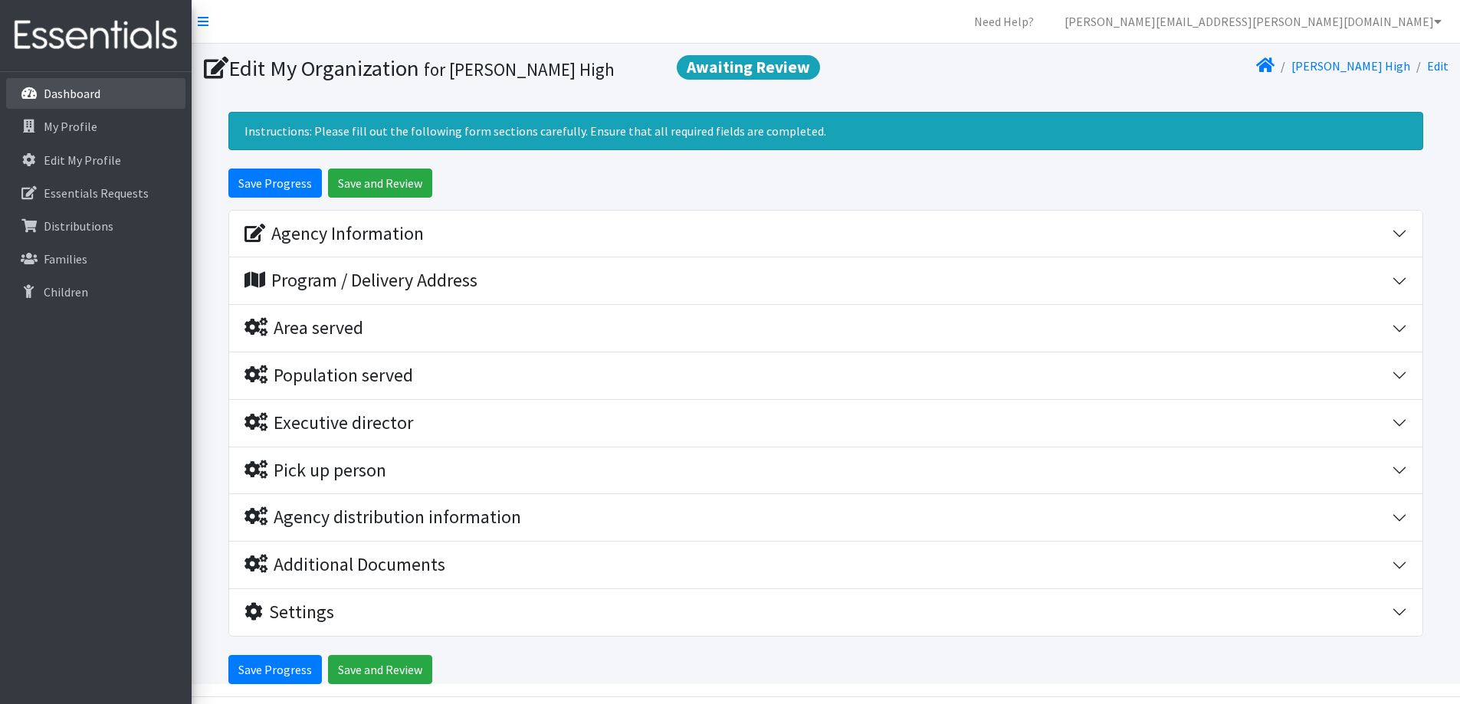
click at [70, 94] on p "Dashboard" at bounding box center [72, 93] width 57 height 15
